Goal: Task Accomplishment & Management: Manage account settings

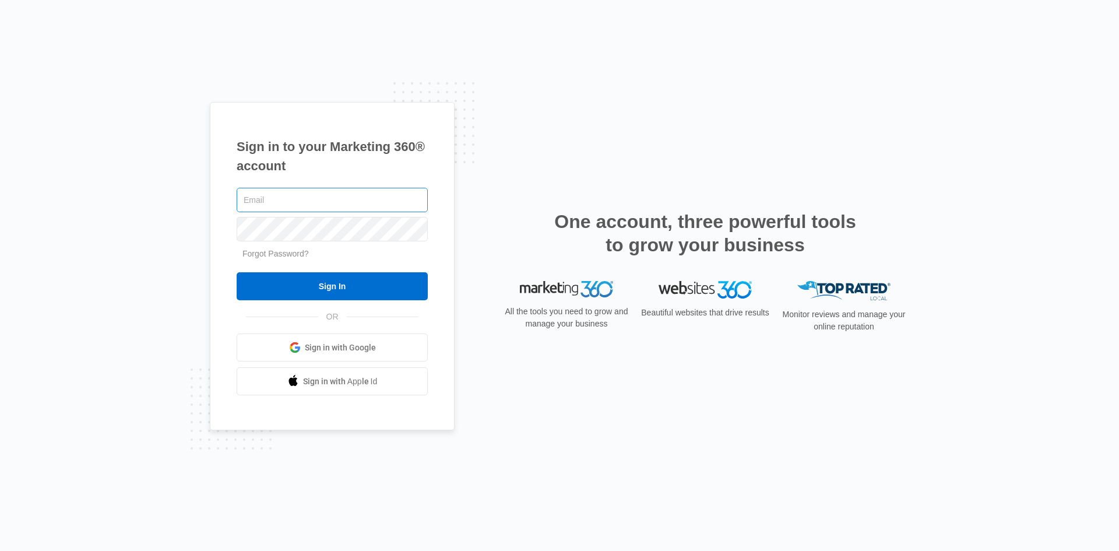
type input "[EMAIL_ADDRESS][DOMAIN_NAME]"
click at [336, 188] on input "[EMAIL_ADDRESS][DOMAIN_NAME]" at bounding box center [332, 200] width 191 height 24
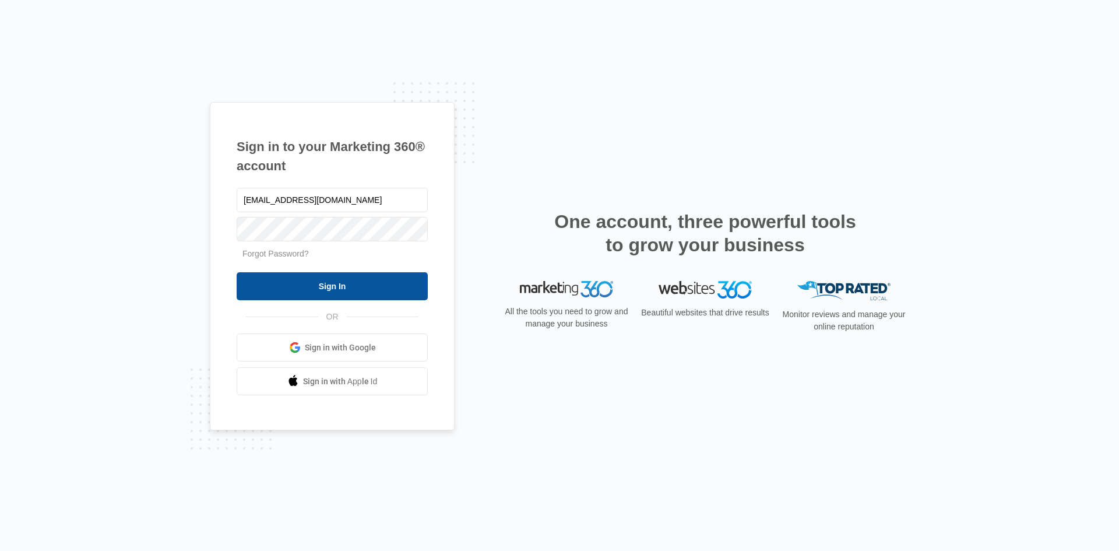
click at [316, 292] on input "Sign In" at bounding box center [332, 286] width 191 height 28
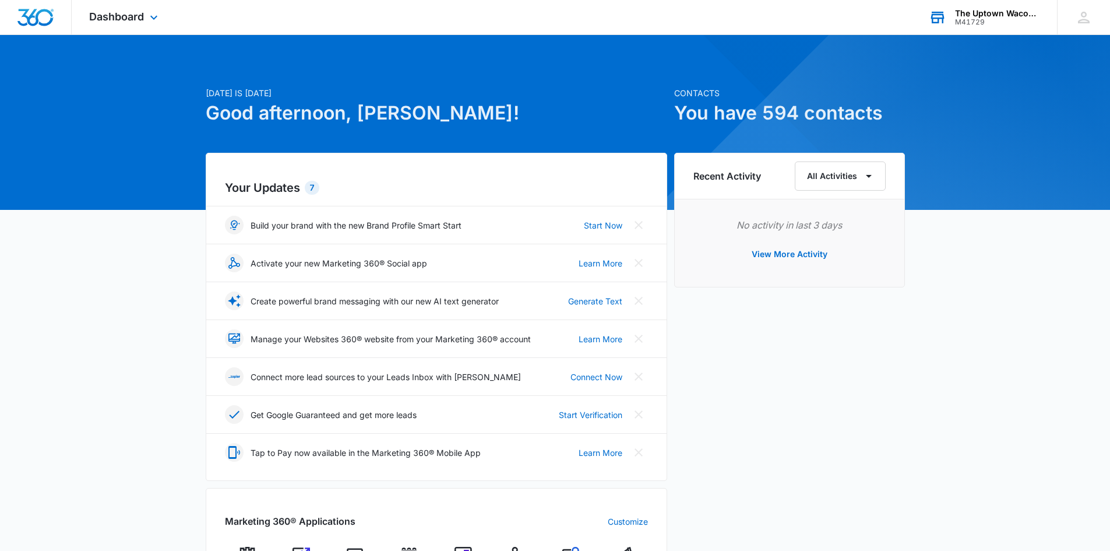
click at [1016, 15] on div "The Uptown Waconia" at bounding box center [997, 13] width 85 height 9
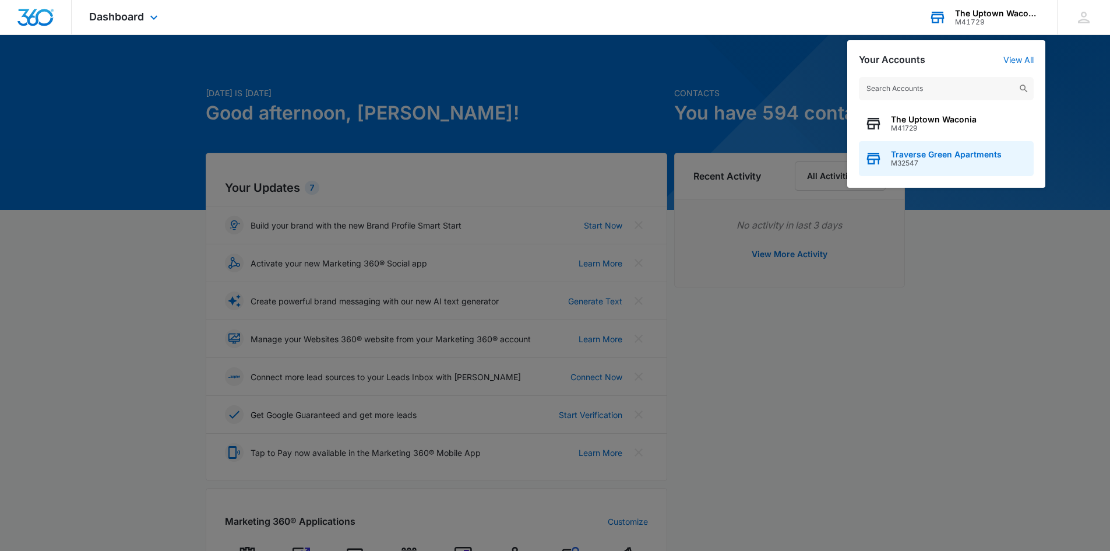
click at [936, 169] on div "Traverse Green Apartments M32547" at bounding box center [946, 158] width 175 height 35
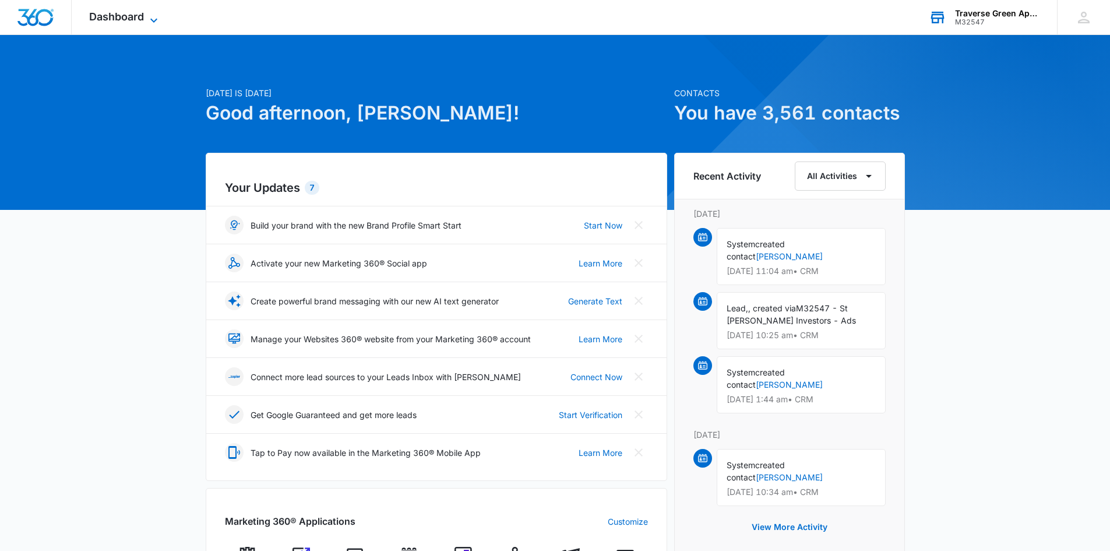
click at [112, 16] on span "Dashboard" at bounding box center [116, 16] width 55 height 12
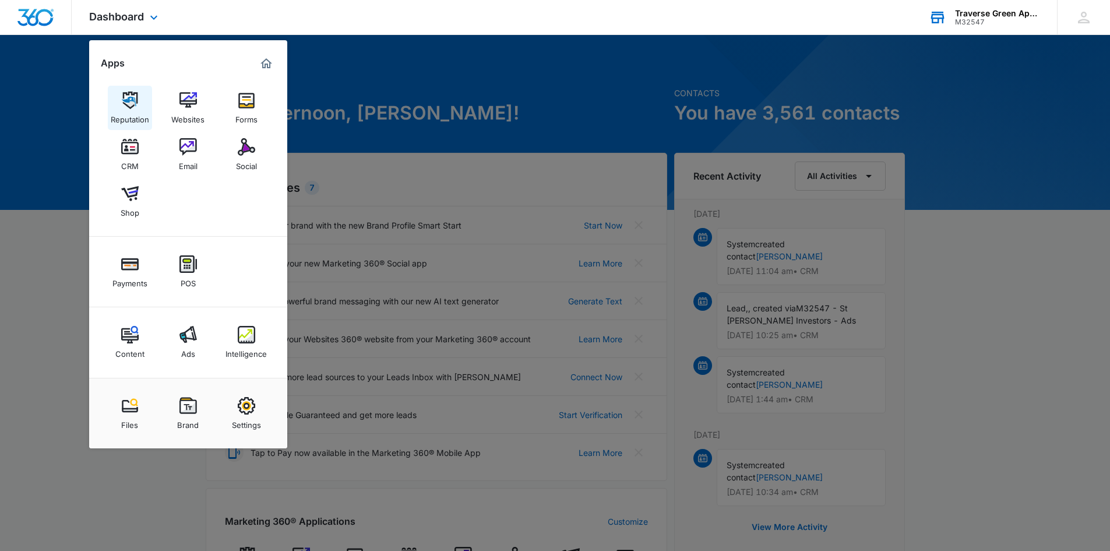
click at [132, 115] on div "Reputation" at bounding box center [130, 116] width 38 height 15
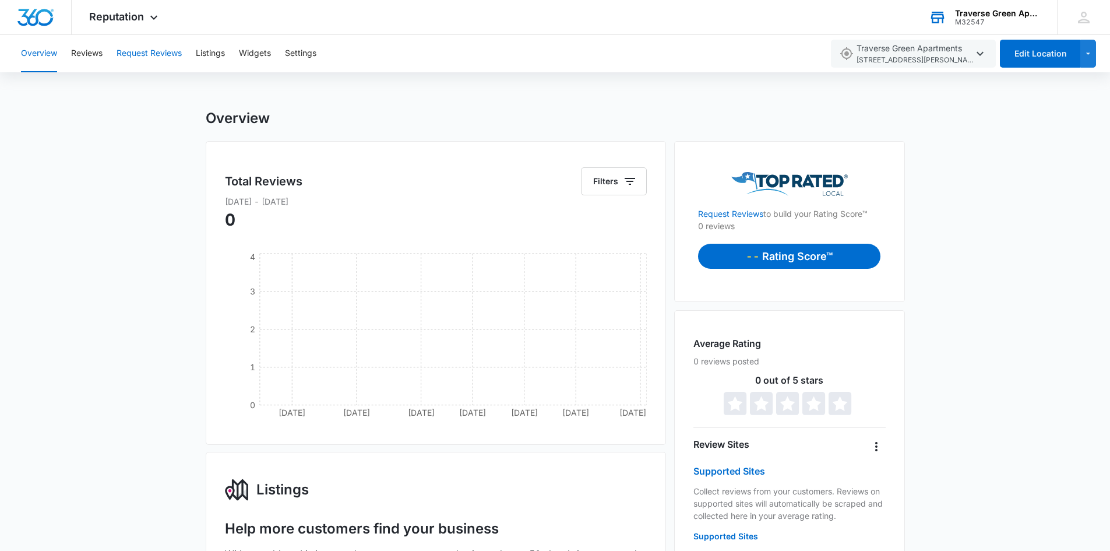
click at [127, 54] on button "Request Reviews" at bounding box center [149, 53] width 65 height 37
